Goal: Task Accomplishment & Management: Complete application form

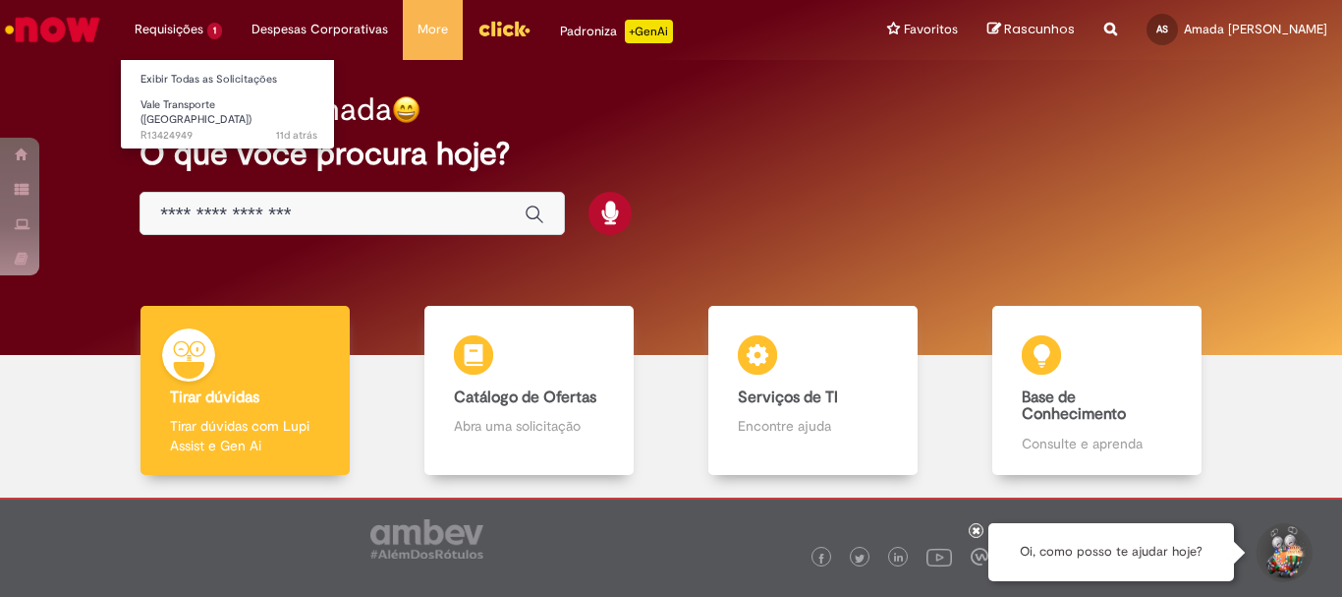
click at [201, 24] on li "Requisições 1 Exibir Todas as Solicitações Vale Transporte (VT) 11d atrás 11 di…" at bounding box center [178, 29] width 117 height 59
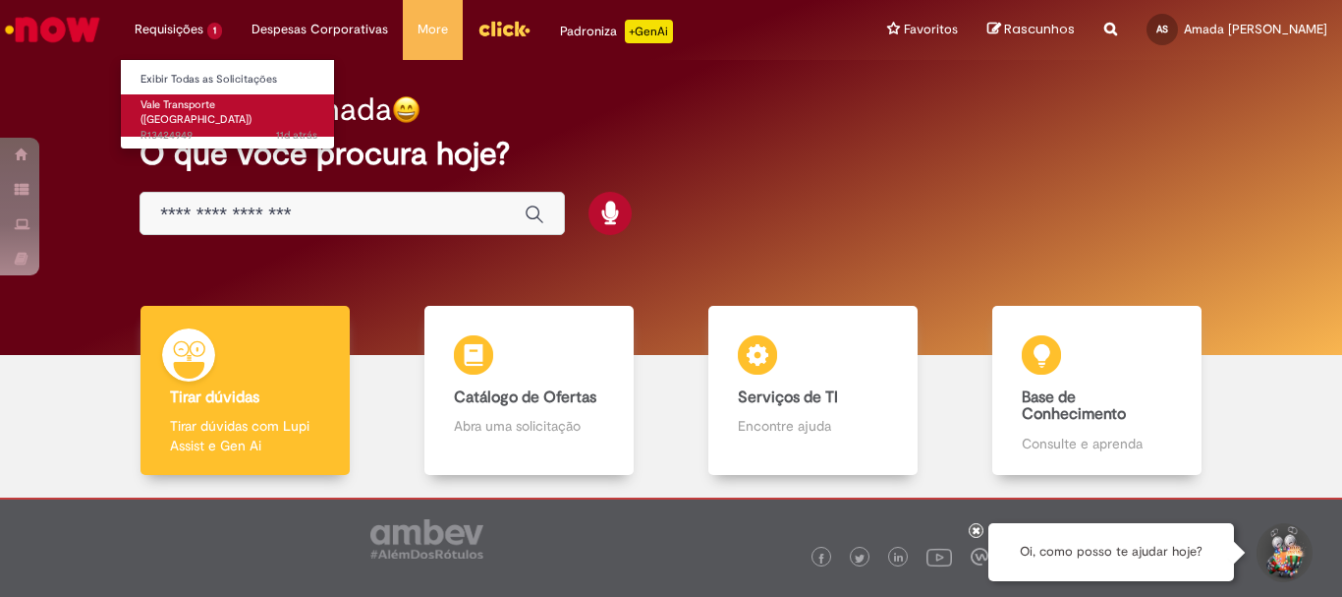
click at [224, 104] on span "Vale Transporte ([GEOGRAPHIC_DATA])" at bounding box center [196, 112] width 111 height 30
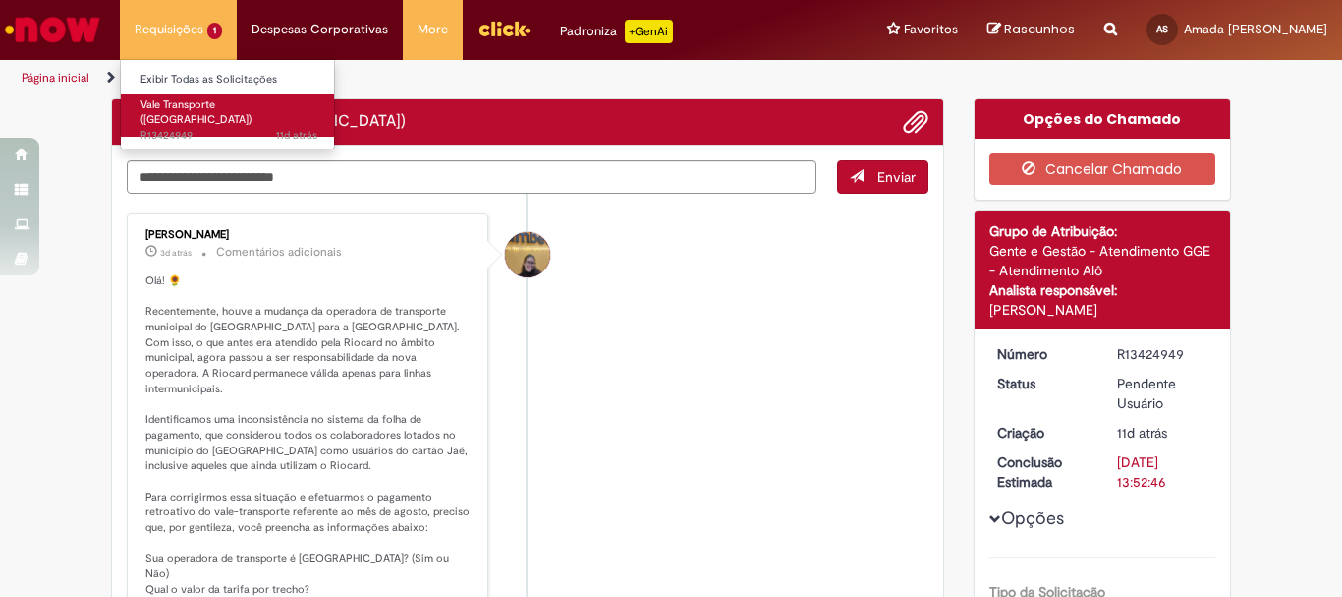
click at [225, 106] on span "Vale Transporte ([GEOGRAPHIC_DATA])" at bounding box center [196, 112] width 111 height 30
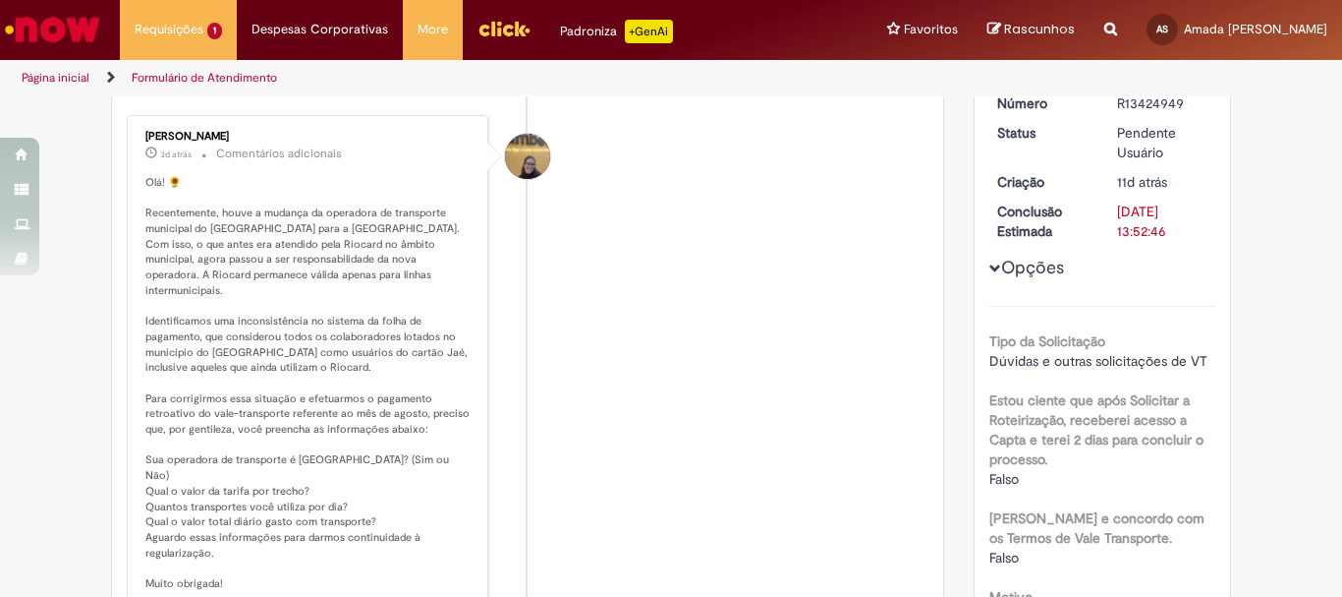
scroll to position [54, 0]
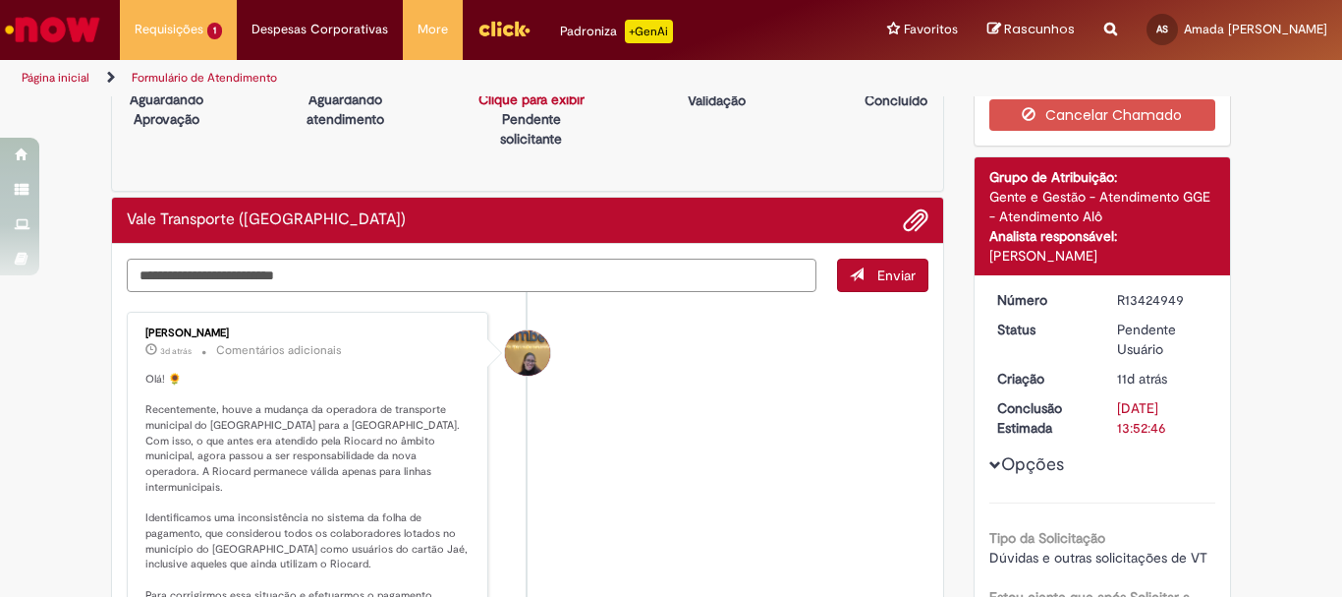
click at [390, 280] on textarea "Digite sua mensagem aqui..." at bounding box center [472, 274] width 690 height 33
click at [1328, 77] on div "Página inicial Formulário de Atendimento" at bounding box center [671, 78] width 1342 height 36
click at [1329, 79] on div "Página inicial Formulário de Atendimento" at bounding box center [671, 78] width 1342 height 36
click at [1327, 78] on div "Página inicial Formulário de Atendimento" at bounding box center [671, 78] width 1342 height 36
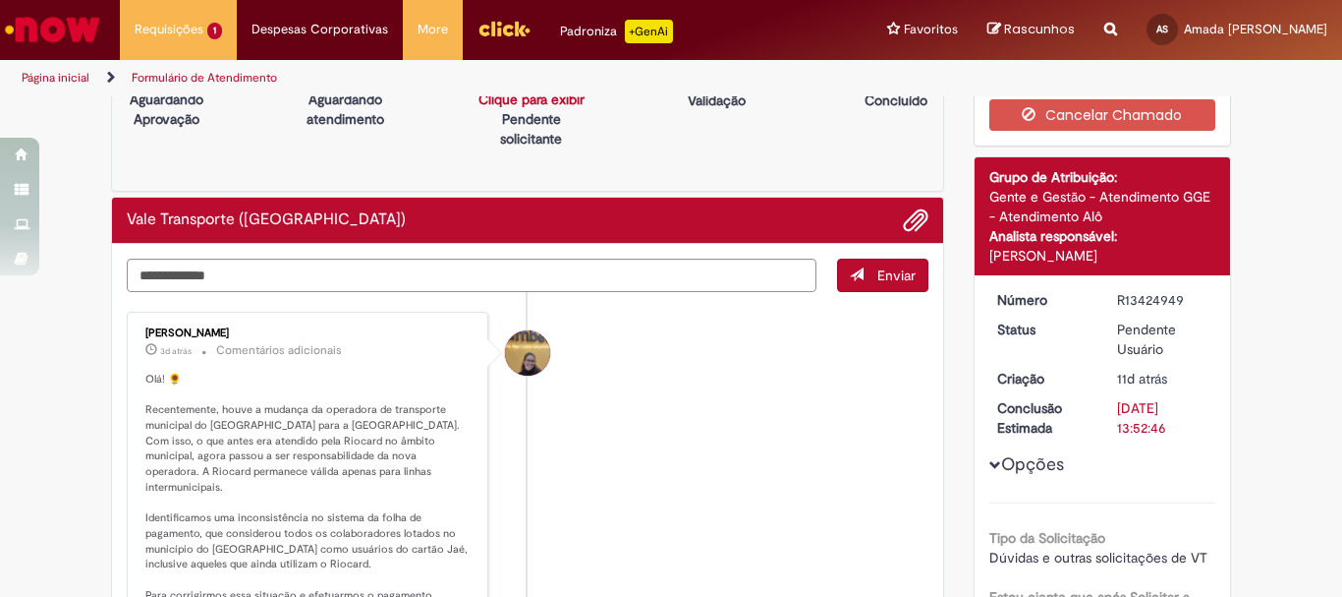
click at [1327, 78] on div "Página inicial Formulário de Atendimento" at bounding box center [671, 78] width 1342 height 36
click at [1327, 72] on div "Página inicial Formulário de Atendimento" at bounding box center [671, 78] width 1342 height 36
click at [1330, 67] on div "Página inicial Formulário de Atendimento" at bounding box center [671, 78] width 1342 height 36
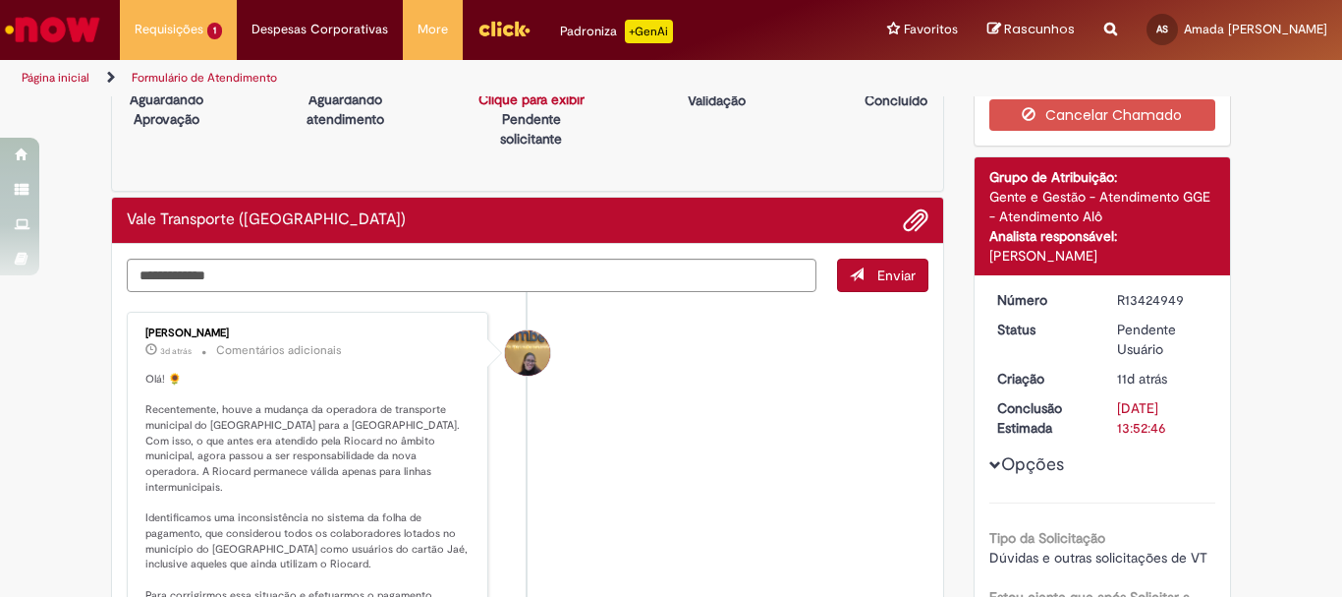
click at [1324, 72] on div "Página inicial Formulário de Atendimento" at bounding box center [671, 78] width 1342 height 36
click at [1323, 71] on div "Página inicial Formulário de Atendimento" at bounding box center [671, 78] width 1342 height 36
click at [1326, 71] on div "Página inicial Formulário de Atendimento" at bounding box center [671, 78] width 1342 height 36
click at [430, 274] on textarea "**********" at bounding box center [472, 274] width 690 height 33
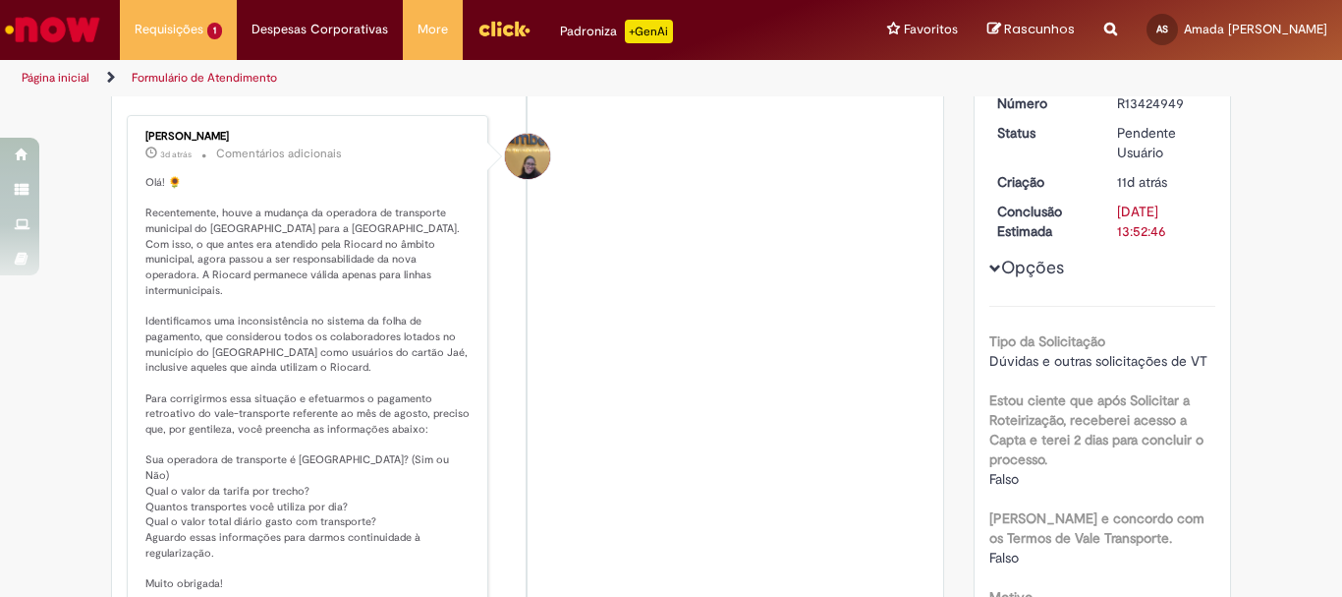
scroll to position [152, 0]
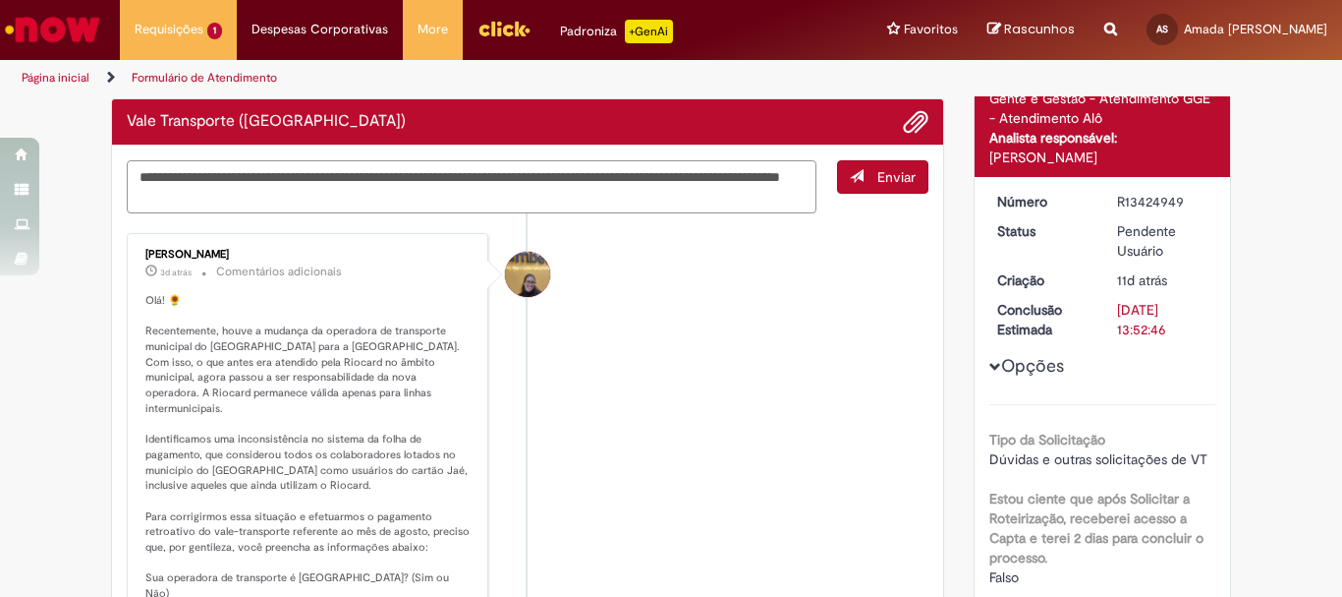
click at [169, 201] on textarea "**********" at bounding box center [472, 186] width 690 height 53
drag, startPoint x: 1324, startPoint y: 78, endPoint x: 1315, endPoint y: 68, distance: 13.2
click at [1323, 78] on div "Página inicial Formulário de Atendimento" at bounding box center [671, 78] width 1342 height 36
click at [336, 206] on textarea "**********" at bounding box center [472, 186] width 690 height 53
type textarea "**********"
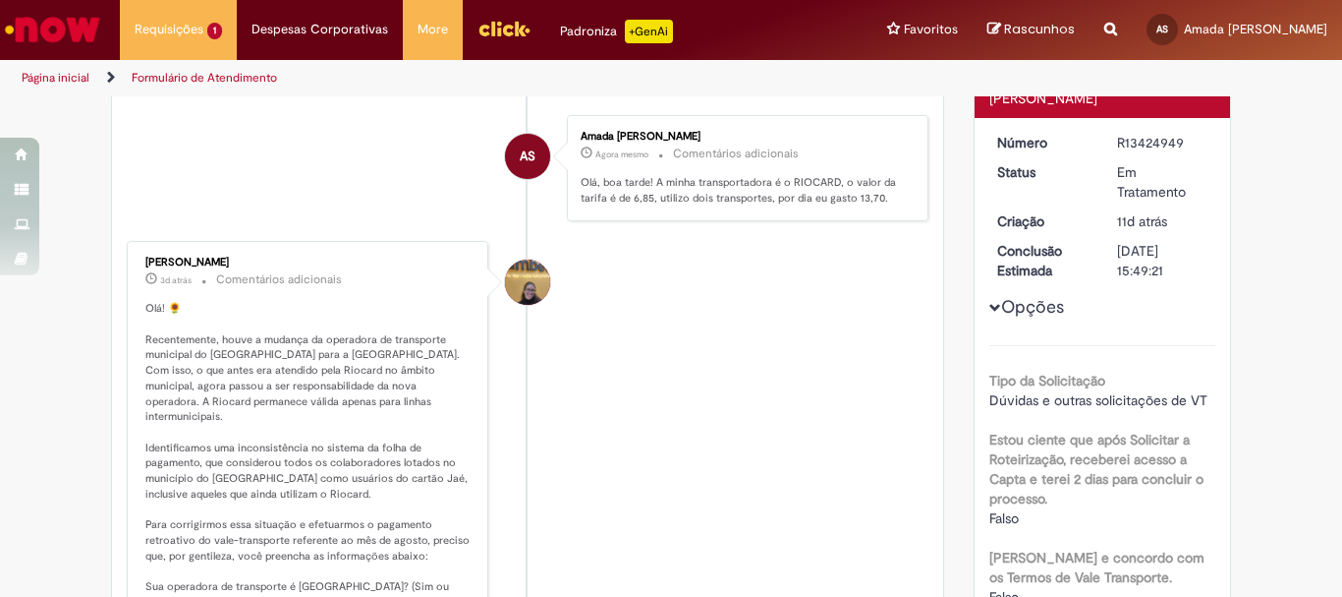
scroll to position [310, 0]
